Goal: Task Accomplishment & Management: Manage account settings

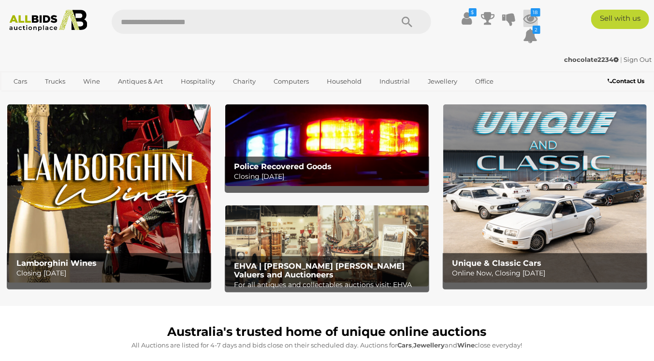
click at [531, 14] on icon "18" at bounding box center [536, 12] width 10 height 8
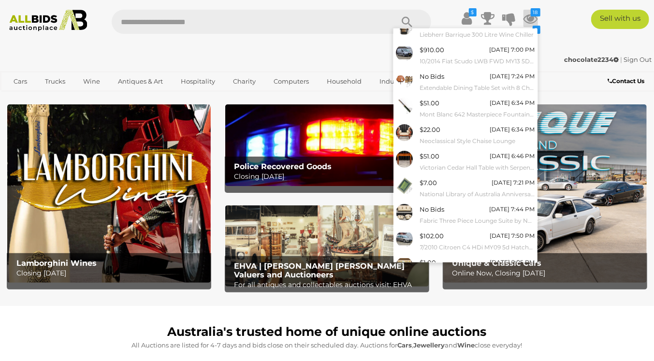
scroll to position [73, 0]
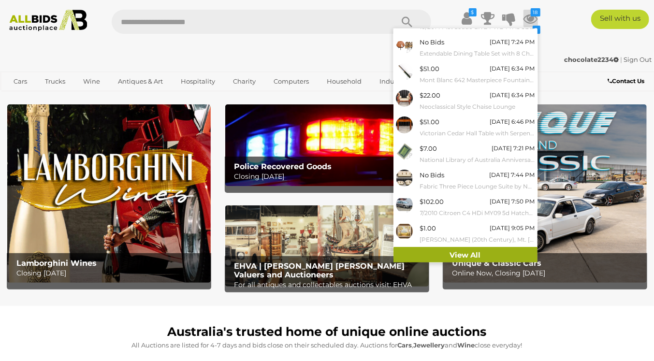
click at [476, 252] on link "View All" at bounding box center [465, 255] width 144 height 17
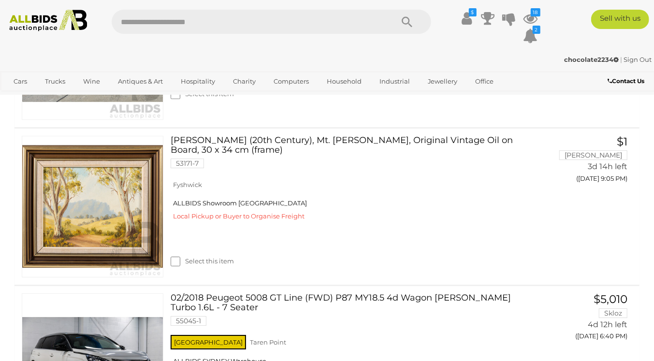
scroll to position [1534, 0]
